Goal: Task Accomplishment & Management: Manage account settings

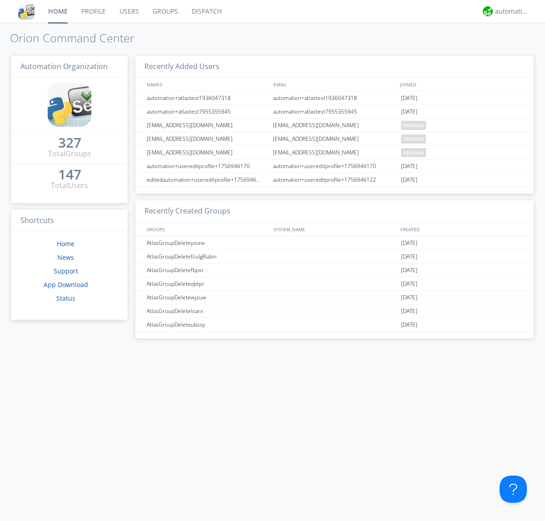
click at [128, 11] on link "Users" at bounding box center [129, 11] width 33 height 23
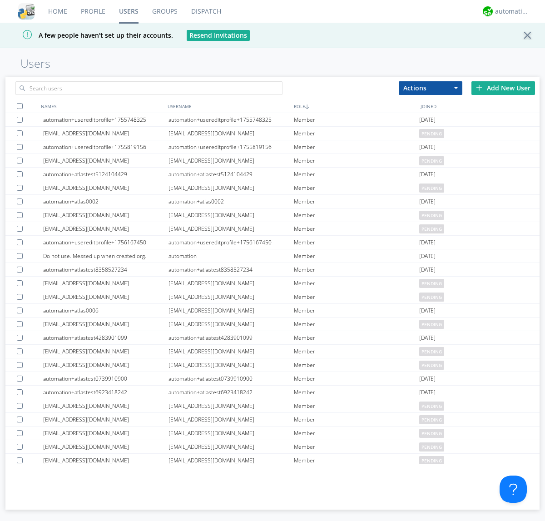
click at [503, 88] on div "Add New User" at bounding box center [503, 88] width 64 height 14
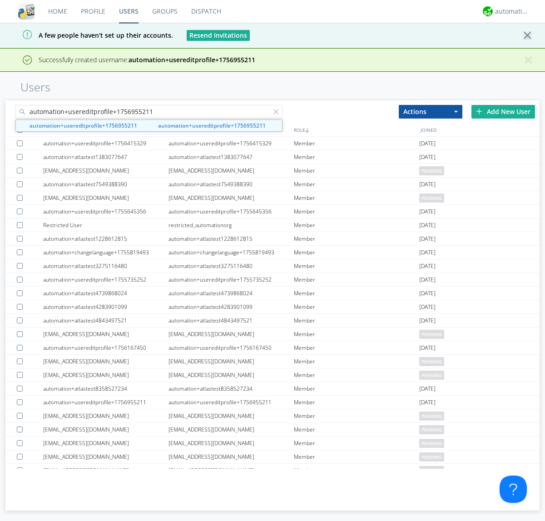
type input "automation+usereditprofile+1756955211"
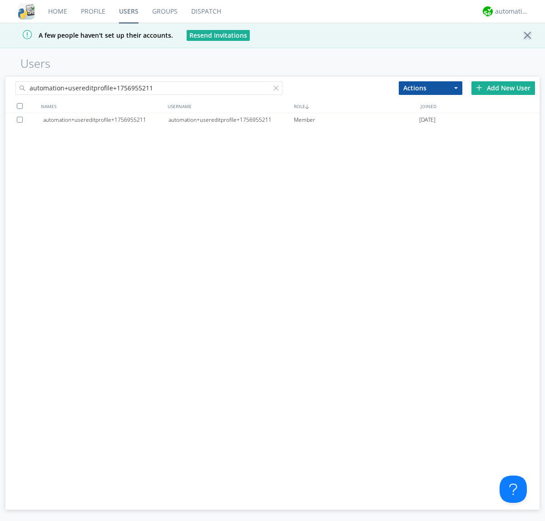
click at [231, 119] on div "automation+usereditprofile+1756955211" at bounding box center [230, 120] width 125 height 14
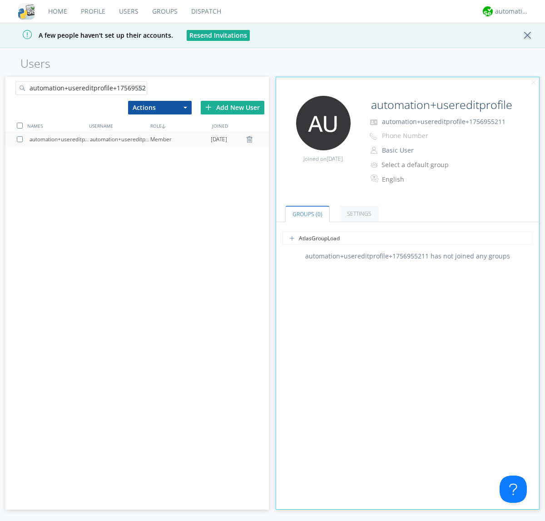
type input "AtlasGroupLoadTest"
